Goal: Information Seeking & Learning: Learn about a topic

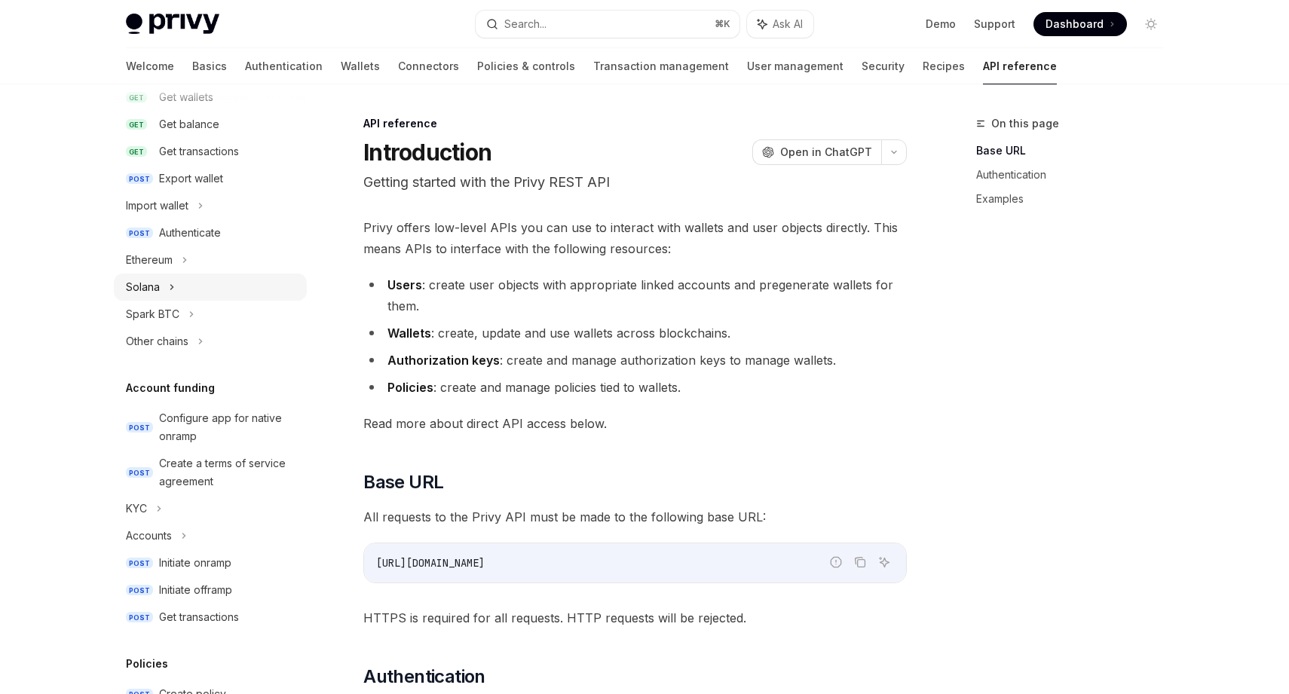
scroll to position [275, 0]
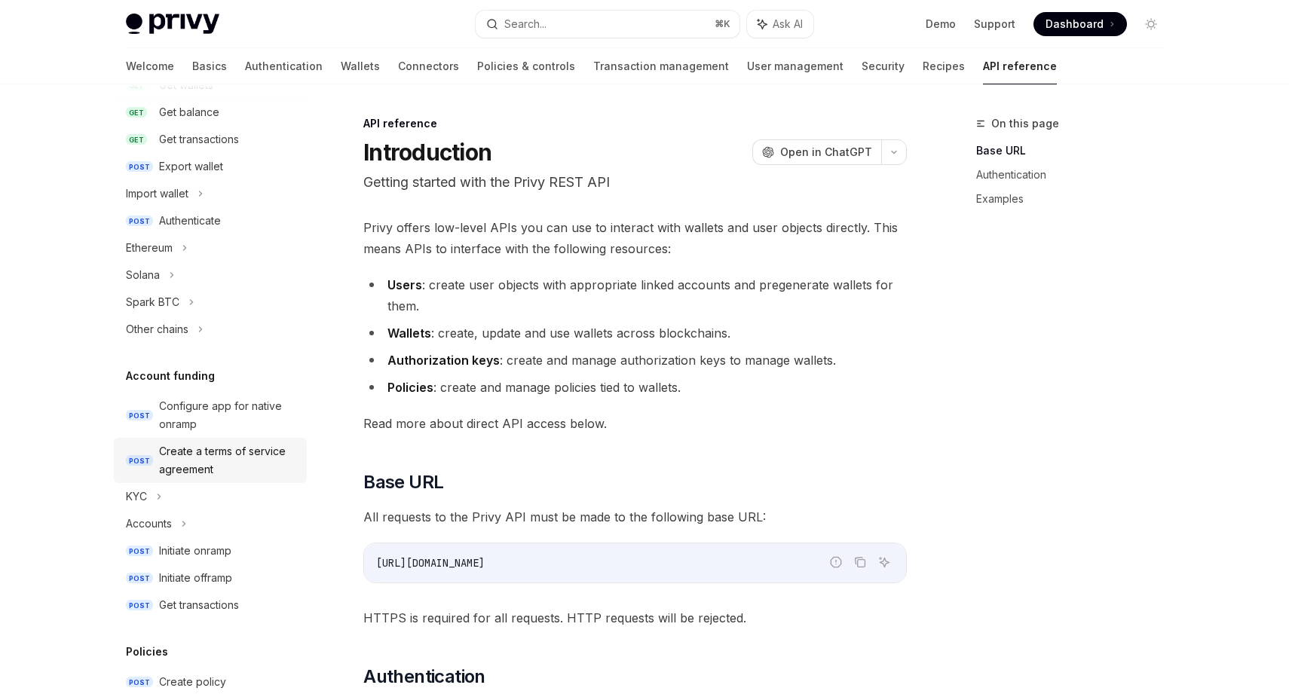
click at [209, 454] on div "Create a terms of service agreement" at bounding box center [228, 460] width 139 height 36
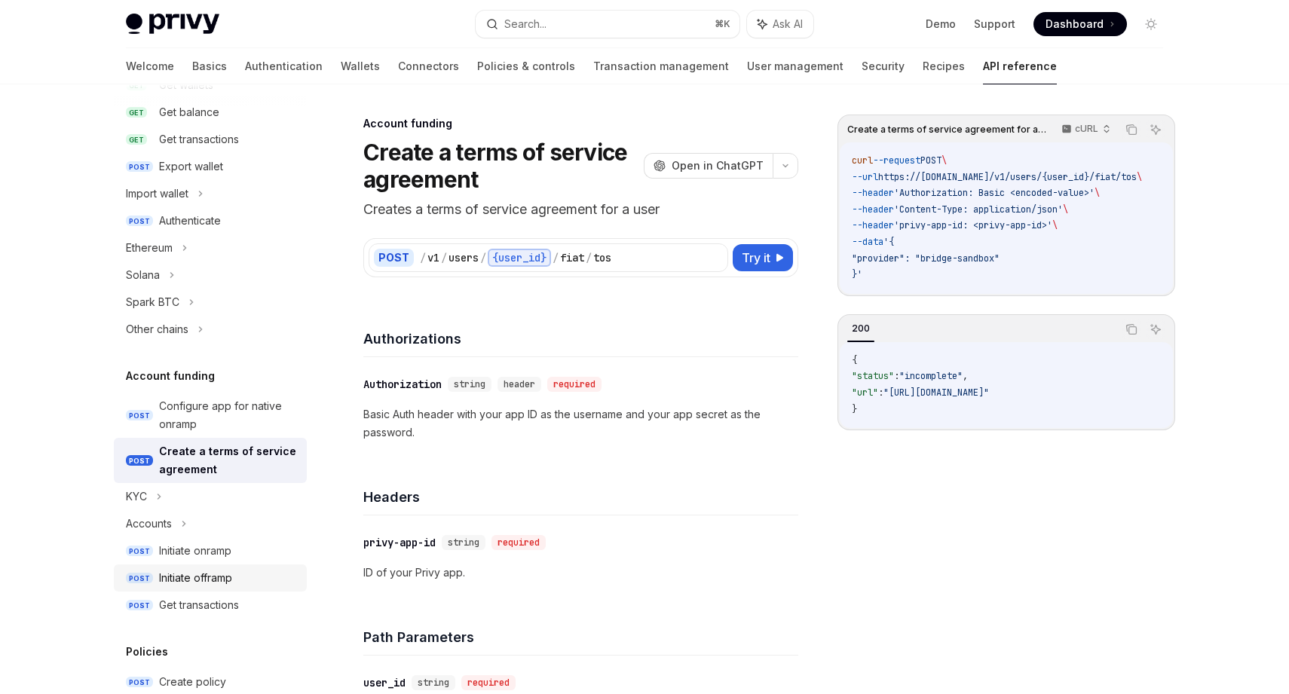
click at [204, 570] on div "Initiate offramp" at bounding box center [195, 578] width 73 height 18
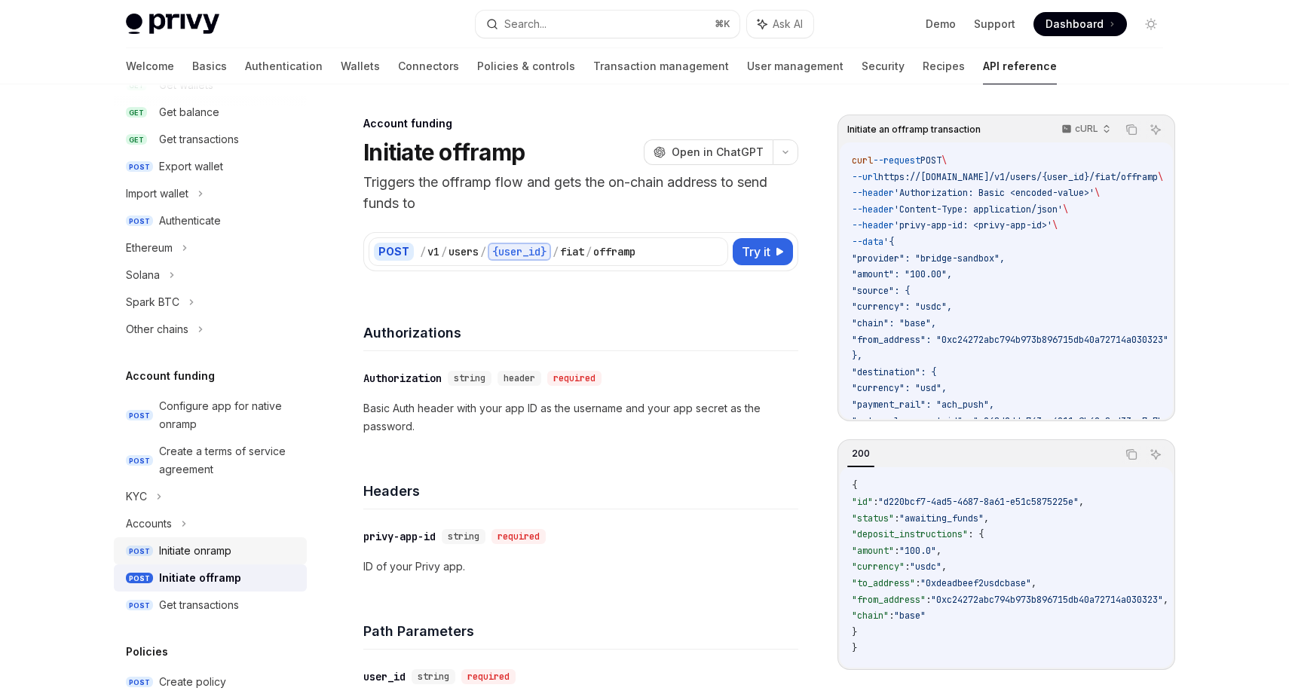
click at [204, 558] on div "Initiate onramp" at bounding box center [195, 551] width 72 height 18
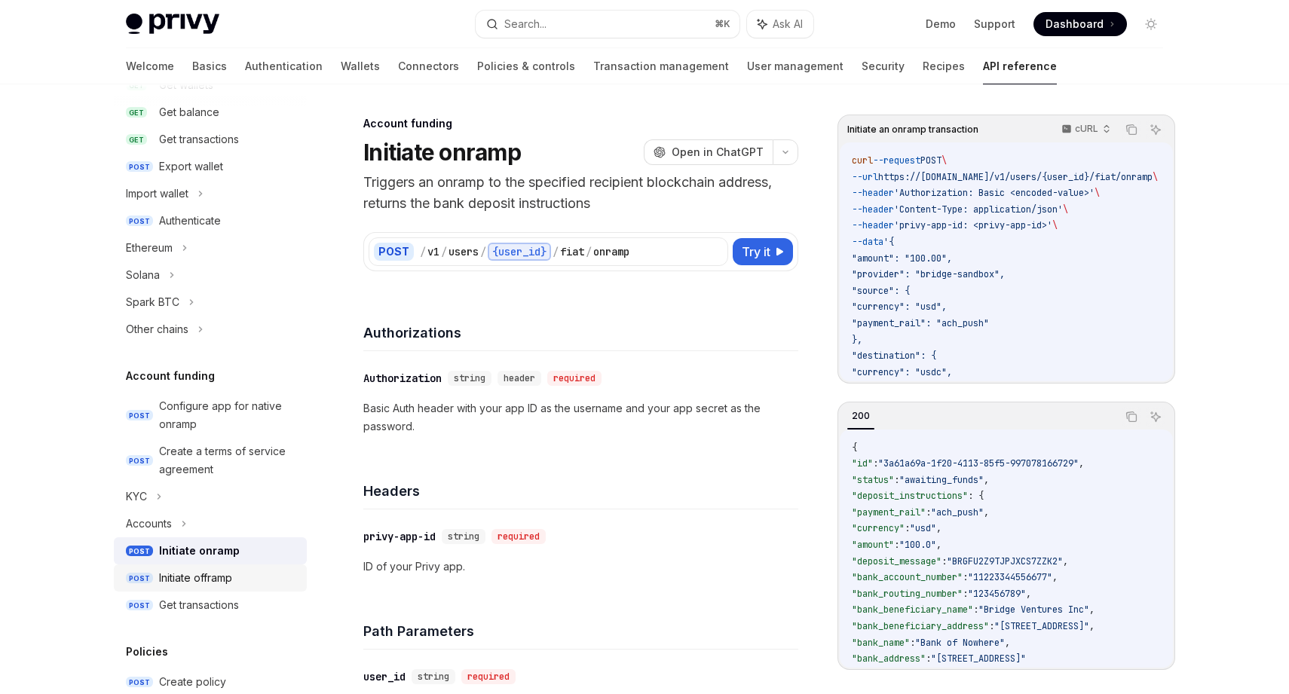
click at [209, 581] on div "Initiate offramp" at bounding box center [195, 578] width 73 height 18
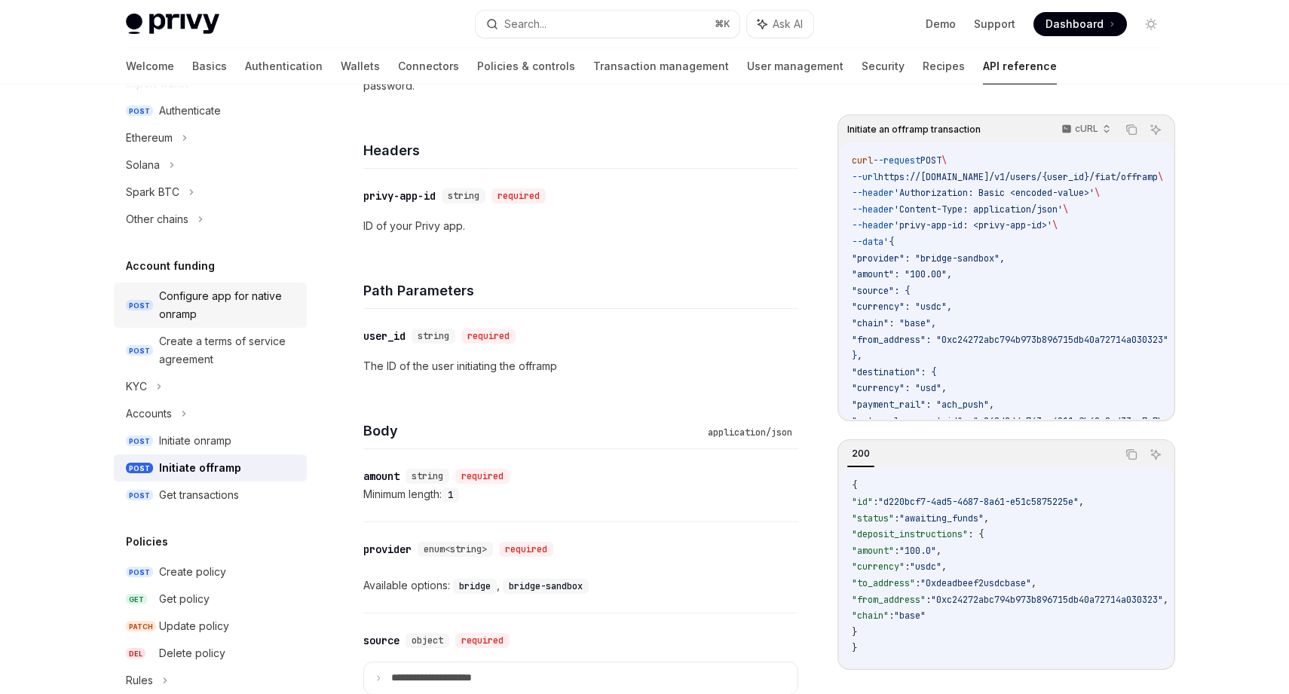
scroll to position [372, 0]
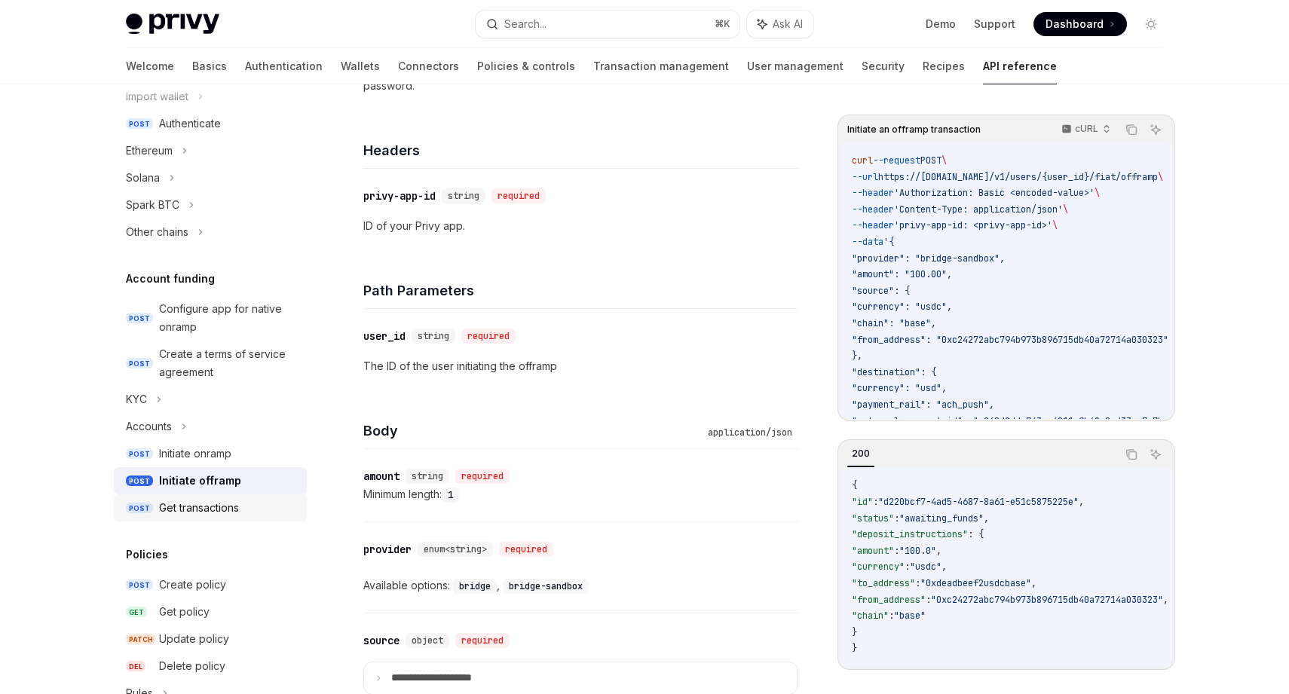
click at [191, 498] on link "POST Get transactions" at bounding box center [210, 507] width 193 height 27
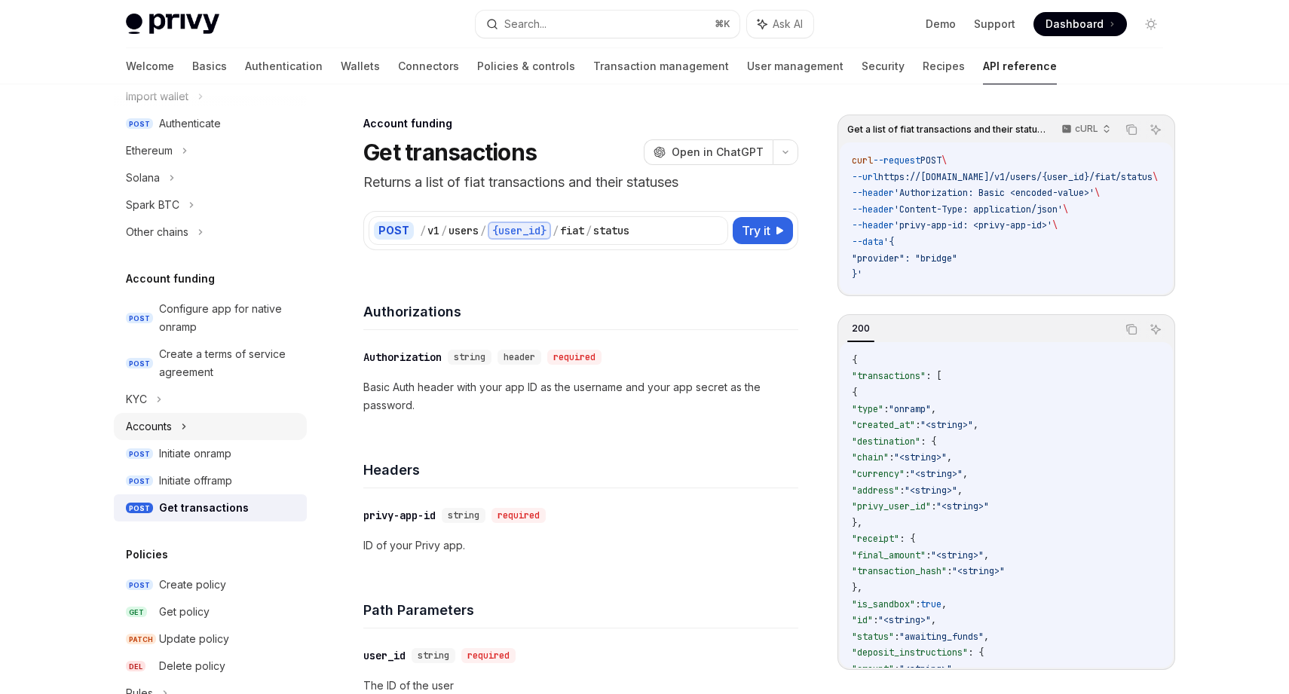
click at [207, 433] on div "Accounts" at bounding box center [210, 426] width 193 height 27
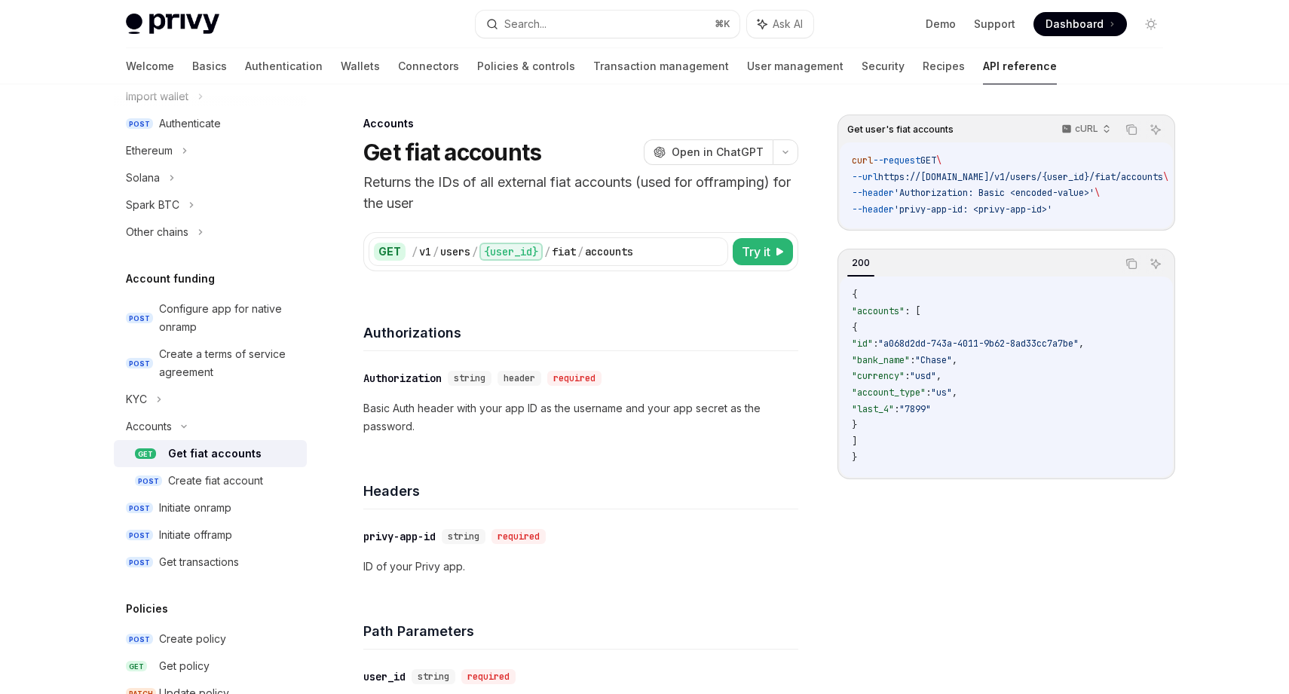
click at [207, 449] on div "Get fiat accounts" at bounding box center [214, 454] width 93 height 18
click at [203, 428] on div "Accounts" at bounding box center [210, 426] width 193 height 27
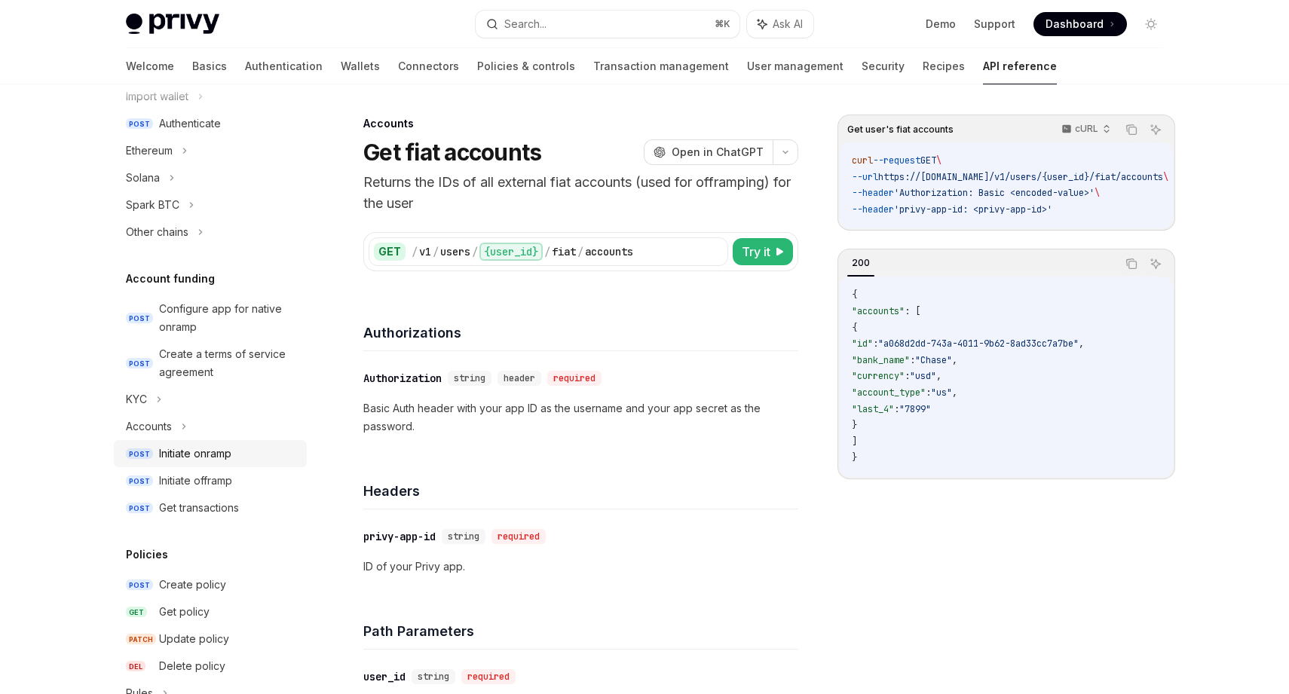
click at [204, 455] on div "Initiate onramp" at bounding box center [195, 454] width 72 height 18
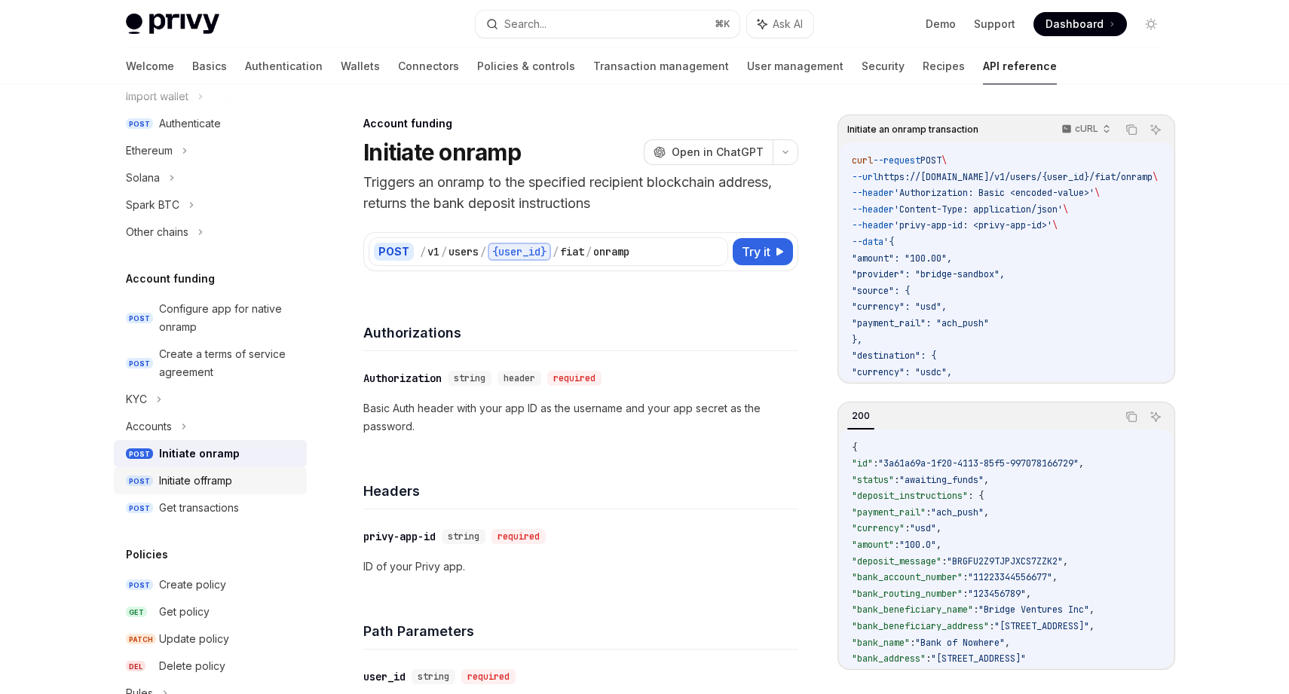
click at [203, 491] on link "POST Initiate offramp" at bounding box center [210, 480] width 193 height 27
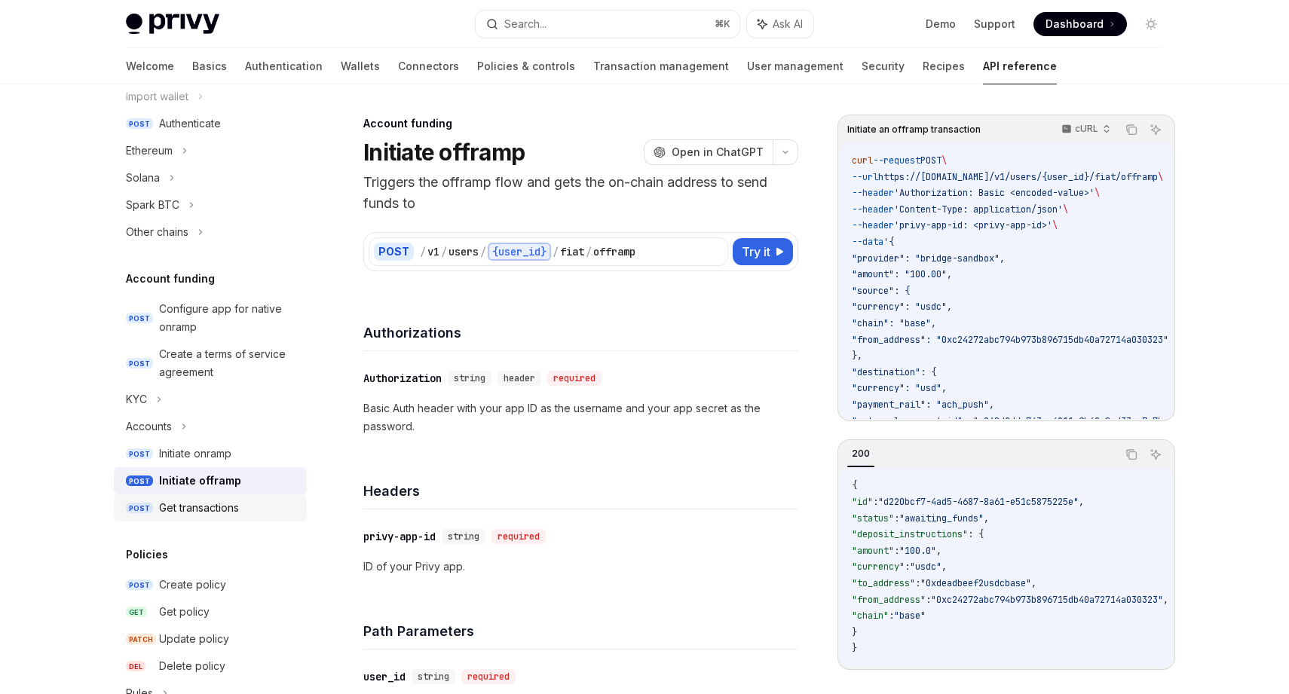
click at [202, 510] on div "Get transactions" at bounding box center [199, 508] width 80 height 18
type textarea "*"
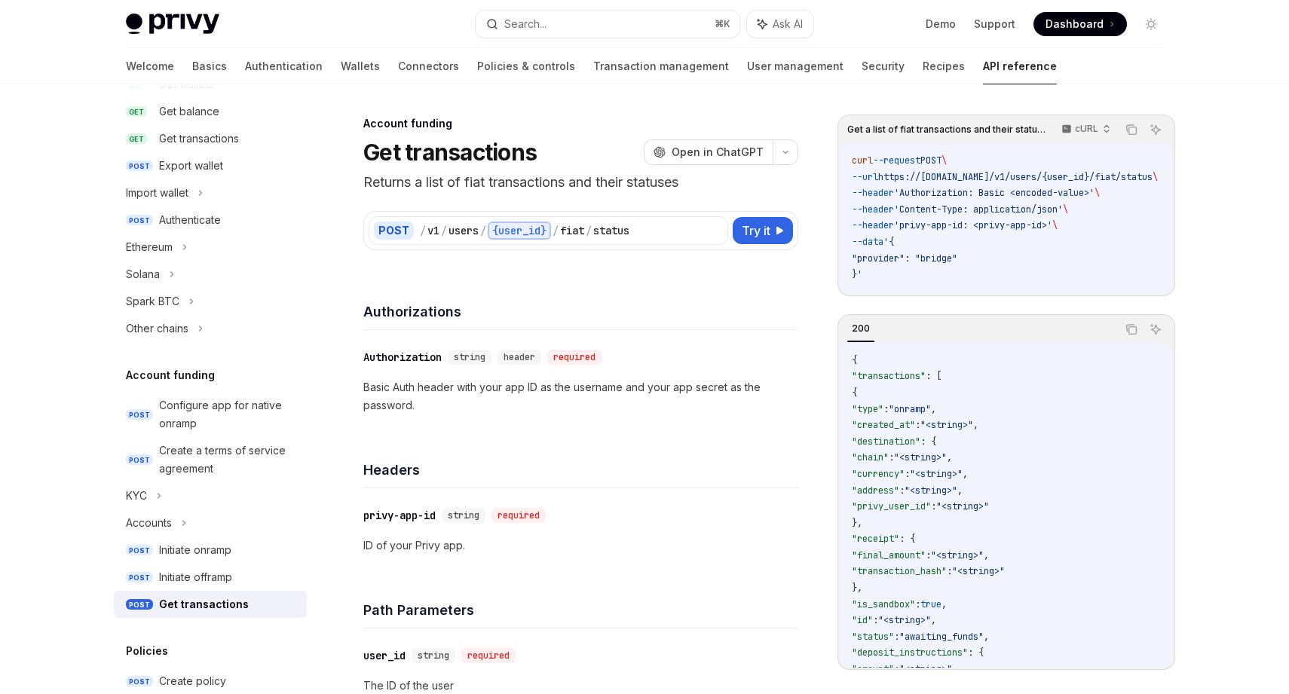
scroll to position [91, 0]
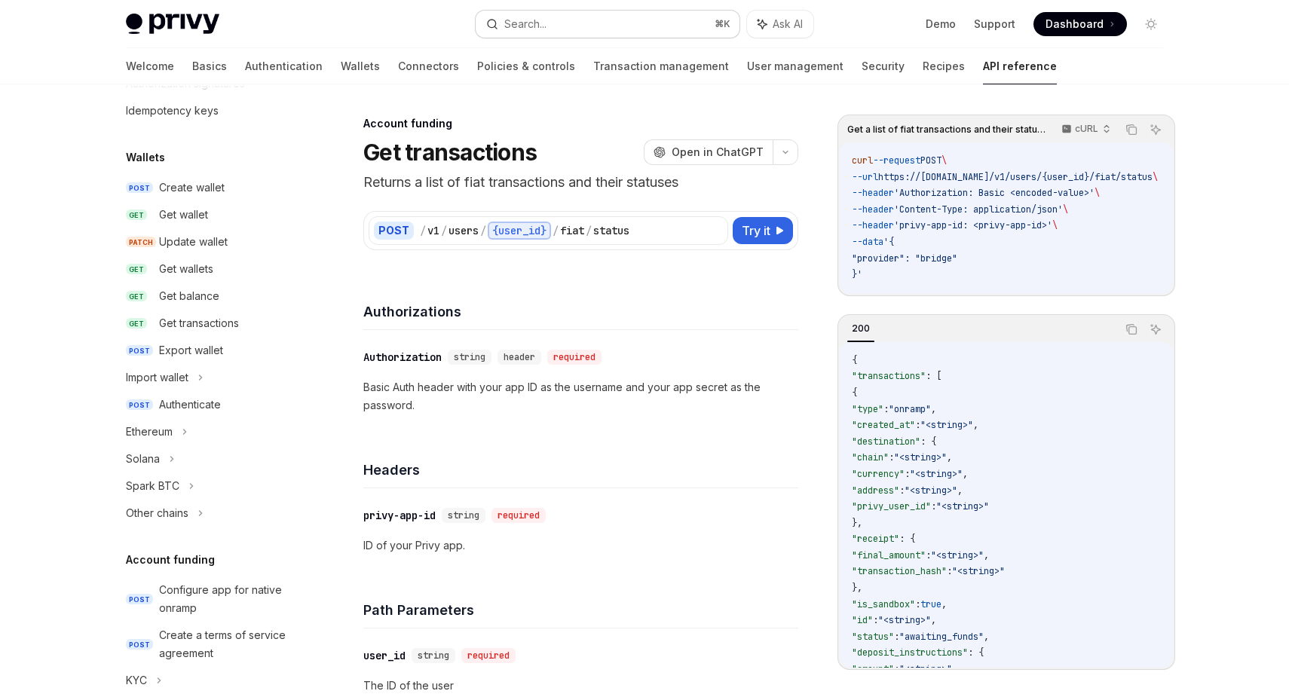
click at [624, 24] on button "Search... ⌘ K" at bounding box center [608, 24] width 264 height 27
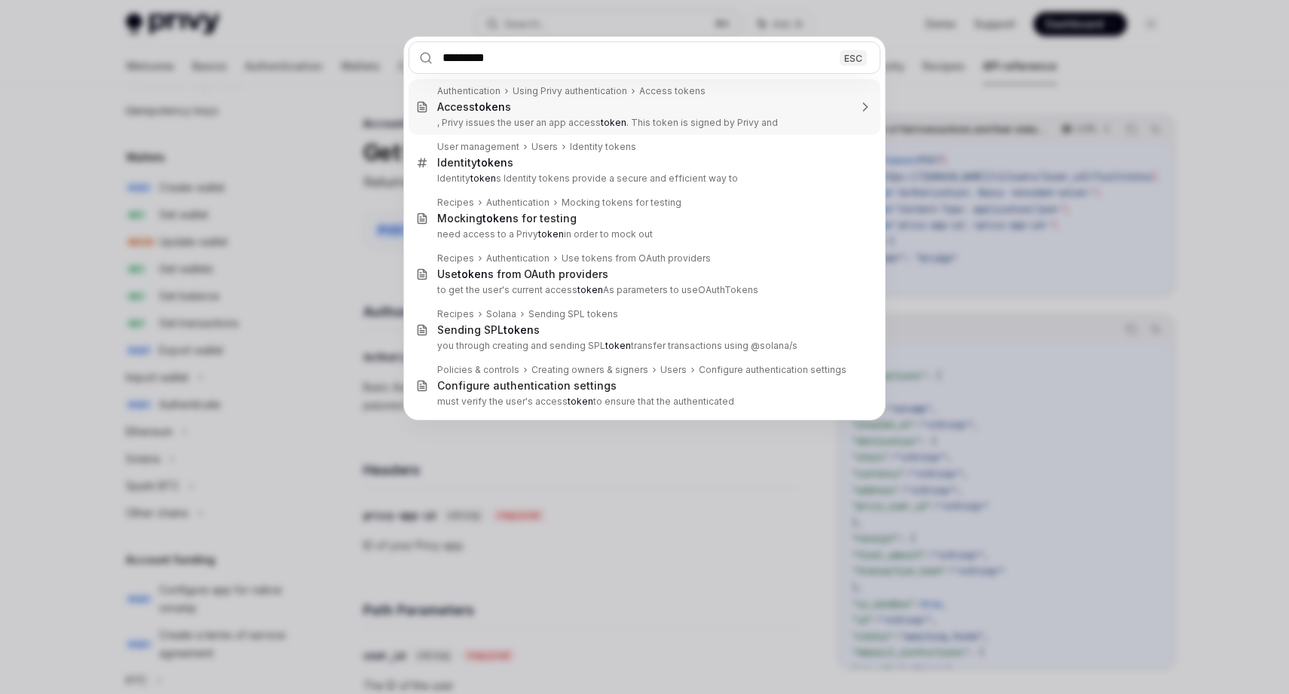
type input "**********"
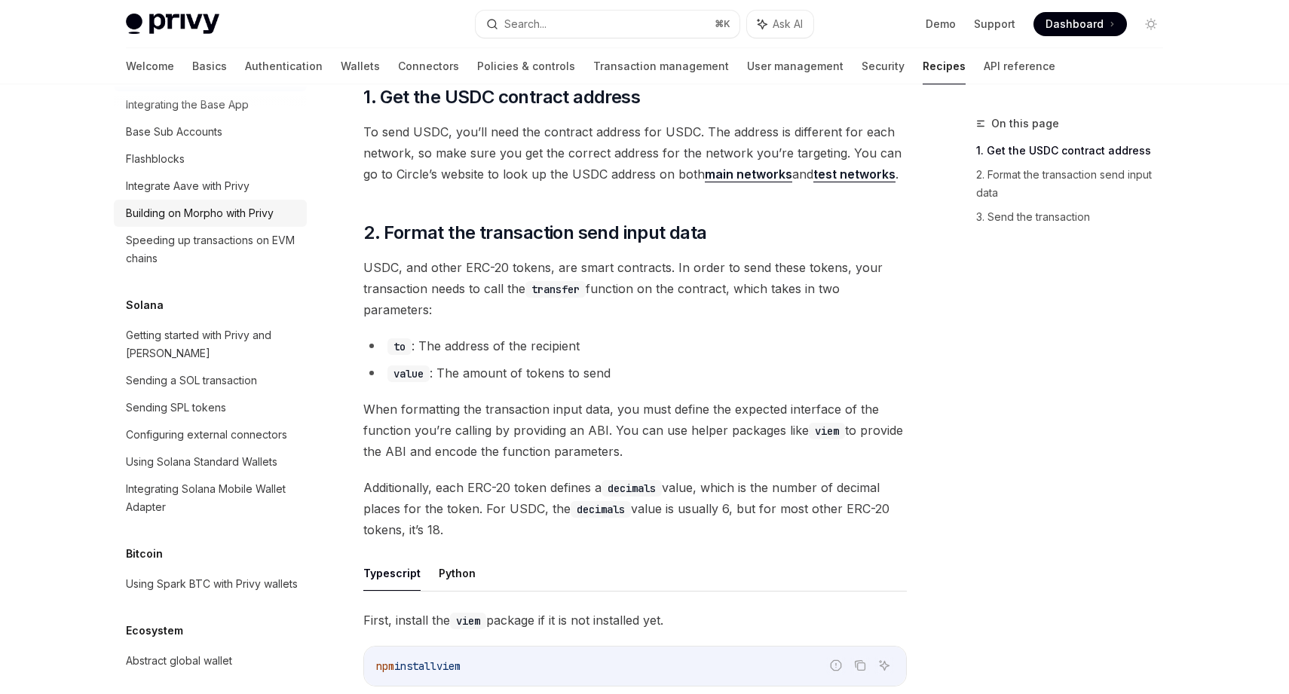
scroll to position [2147, 0]
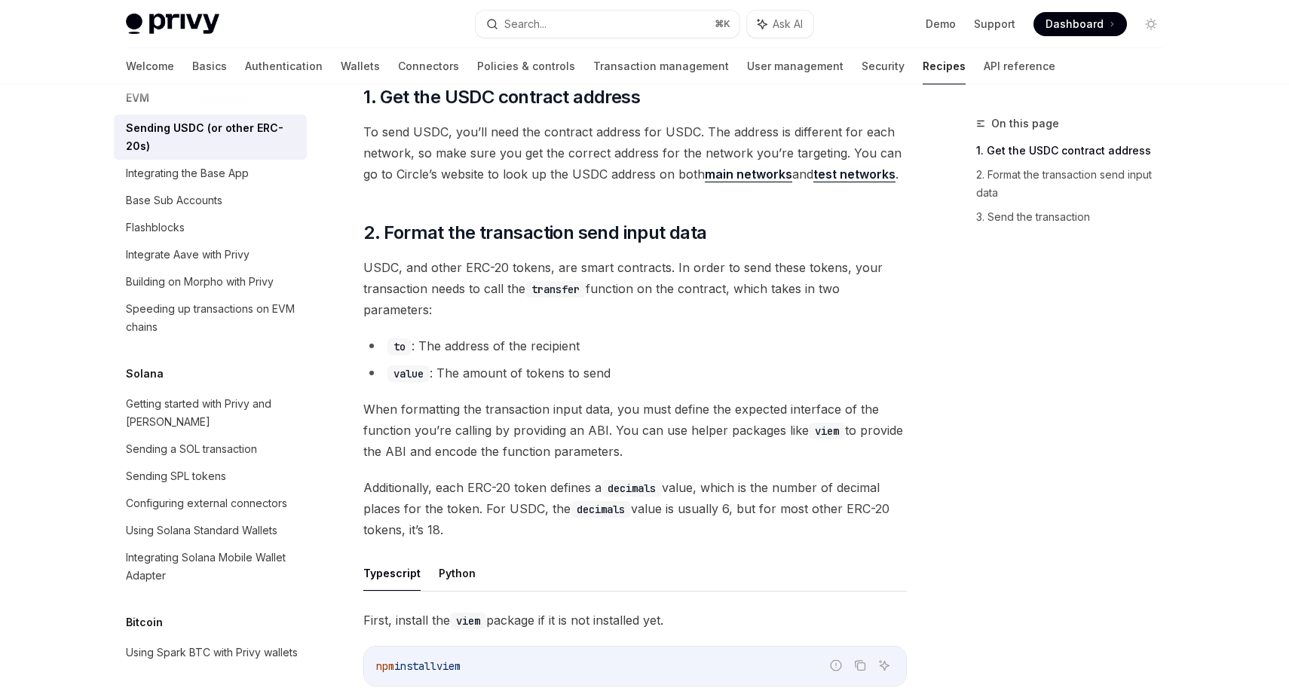
click at [222, 125] on div "Sending USDC (or other ERC-20s)" at bounding box center [212, 137] width 172 height 36
type textarea "*"
